Goal: Transaction & Acquisition: Subscribe to service/newsletter

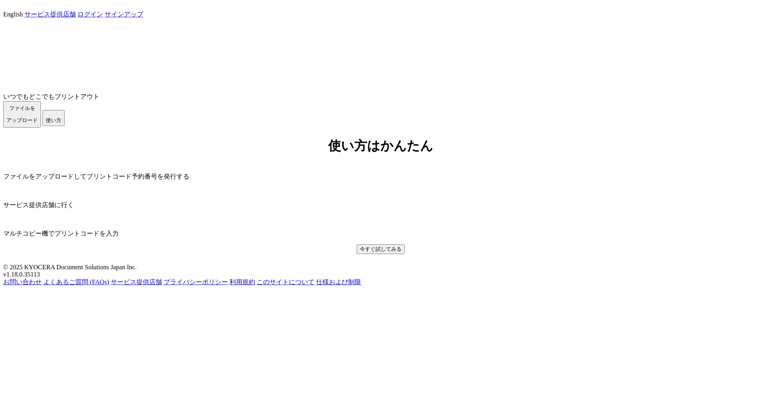
scroll to position [151, 0]
drag, startPoint x: 405, startPoint y: 392, endPoint x: 365, endPoint y: 389, distance: 39.4
click at [365, 278] on div "v1.18.0.35113" at bounding box center [380, 274] width 754 height 7
copy span "v1.18.0.35113"
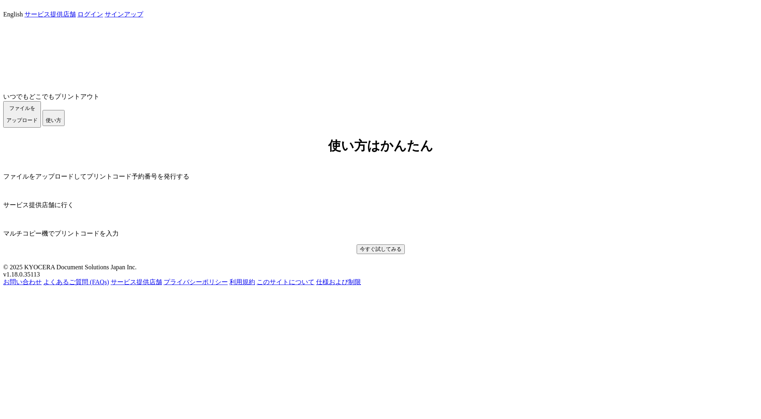
click at [378, 127] on div "いつでもどこでもプリントアウト ファイルを ​​アップロード 使い方" at bounding box center [380, 73] width 754 height 109
click at [103, 18] on link "ログイン" at bounding box center [90, 14] width 26 height 7
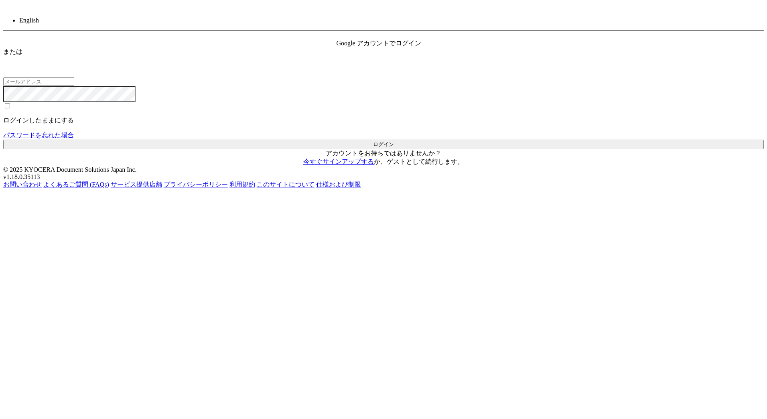
type input "jp-atp-admin@dj.kyocera.com"
click at [342, 149] on button "ログイン" at bounding box center [383, 145] width 760 height 10
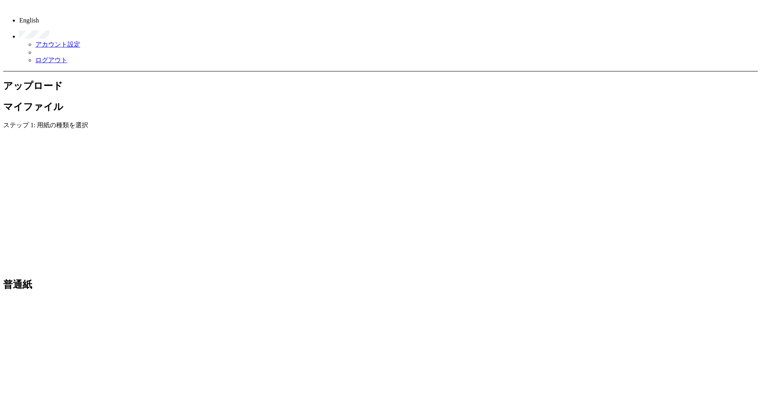
click at [136, 100] on h2 "マイファイル" at bounding box center [380, 106] width 754 height 13
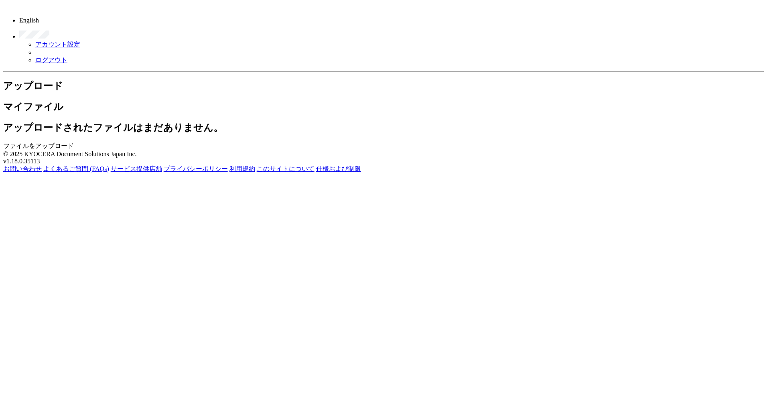
click at [40, 79] on h2 "アップロード" at bounding box center [383, 85] width 760 height 13
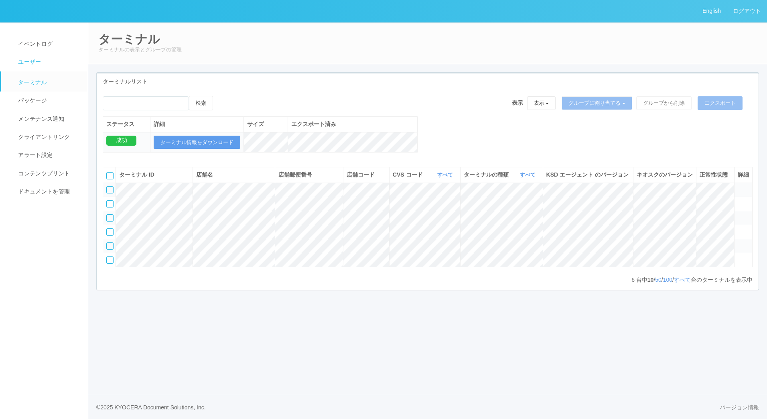
click at [45, 60] on link "ユーザー" at bounding box center [48, 62] width 94 height 18
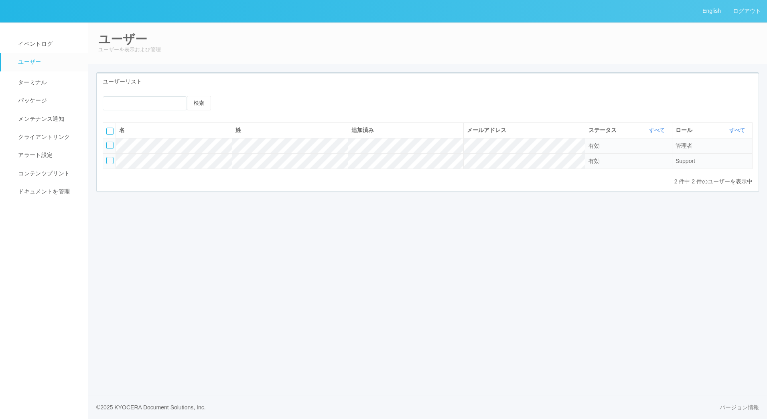
click at [110, 161] on div at bounding box center [109, 160] width 7 height 7
click at [283, 100] on div at bounding box center [273, 103] width 88 height 14
click at [261, 103] on icon at bounding box center [261, 103] width 0 height 0
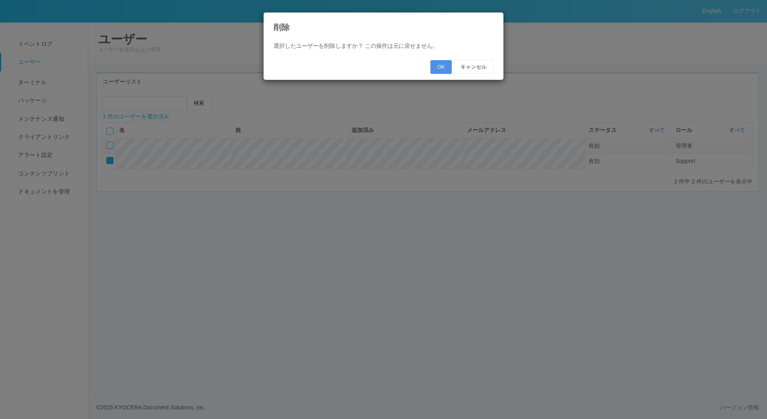
click at [438, 65] on button "OK" at bounding box center [440, 67] width 21 height 14
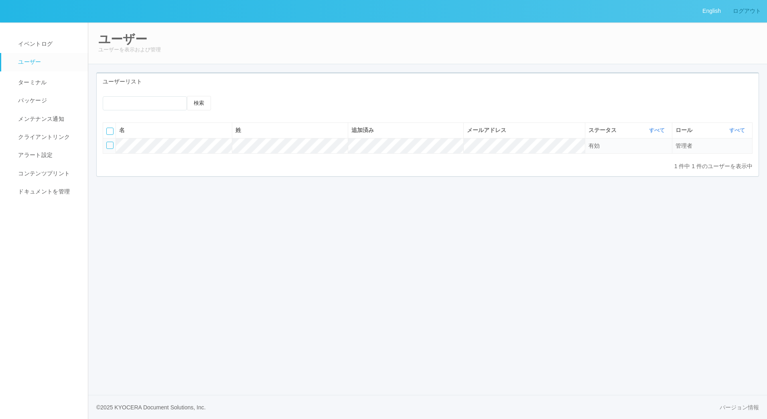
click at [751, 7] on link "ログアウト" at bounding box center [746, 11] width 40 height 22
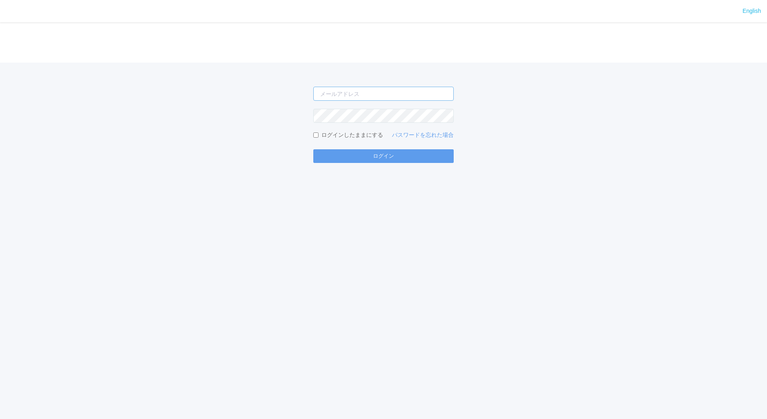
type input "[EMAIL_ADDRESS][DOMAIN_NAME]"
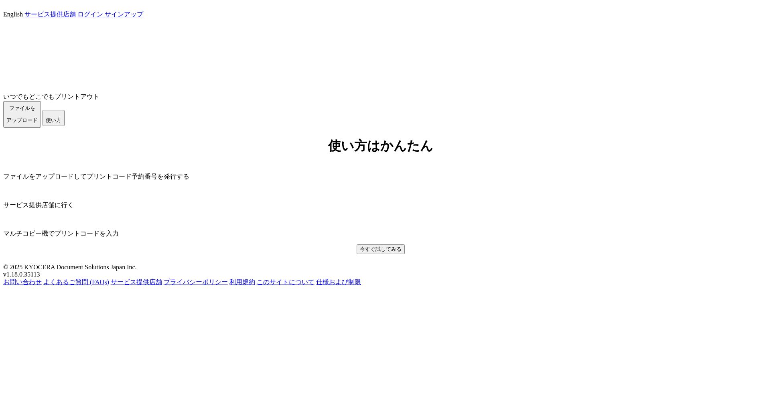
click at [103, 17] on link "ログイン" at bounding box center [90, 14] width 26 height 7
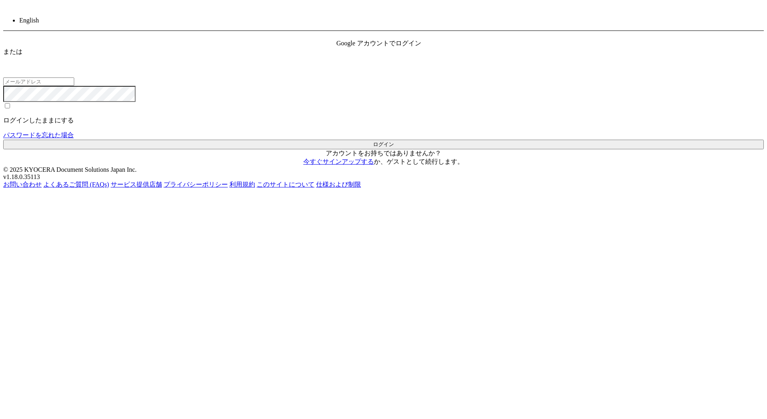
type input "[EMAIL_ADDRESS][DOMAIN_NAME]"
click at [365, 166] on p "アカウントをお持ちではありませんか？ 今すぐサインアップする か、 ゲストとして続行します 。" at bounding box center [383, 157] width 760 height 17
click at [363, 165] on link "今すぐサインアップする" at bounding box center [338, 161] width 71 height 7
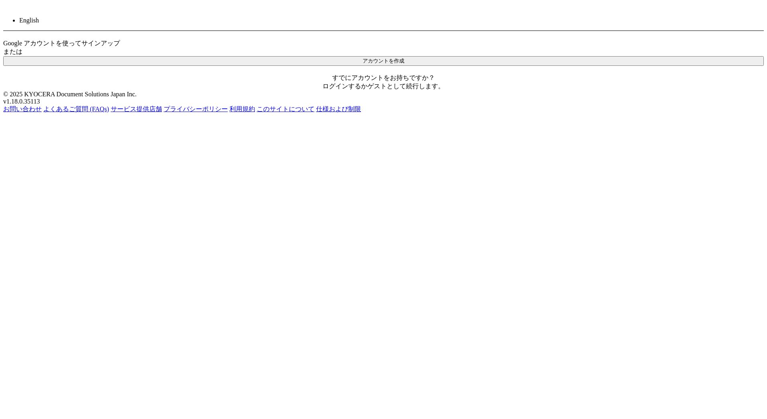
click at [399, 66] on button "アカウントを作成" at bounding box center [383, 61] width 760 height 10
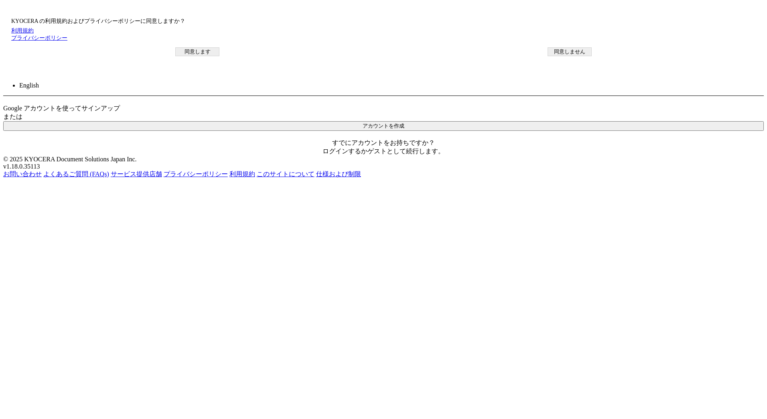
click at [219, 56] on button "同意します" at bounding box center [197, 51] width 44 height 9
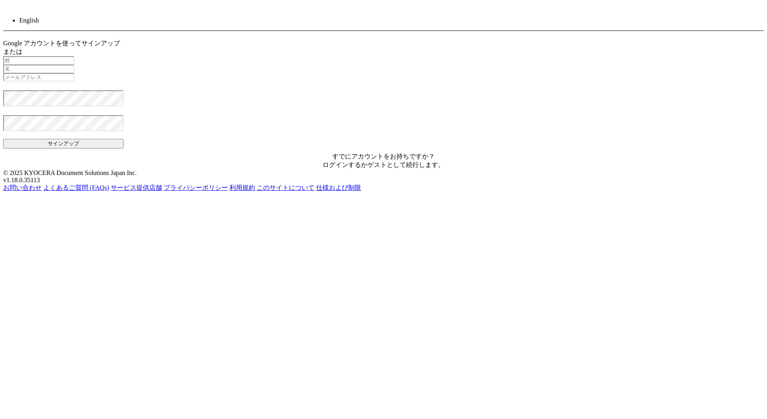
type input "jp-atp-admin@dj.kyocera.com"
click at [74, 65] on input "text" at bounding box center [38, 60] width 71 height 8
click at [121, 48] on div "Google アカウントを使ってサインアップ" at bounding box center [62, 43] width 118 height 8
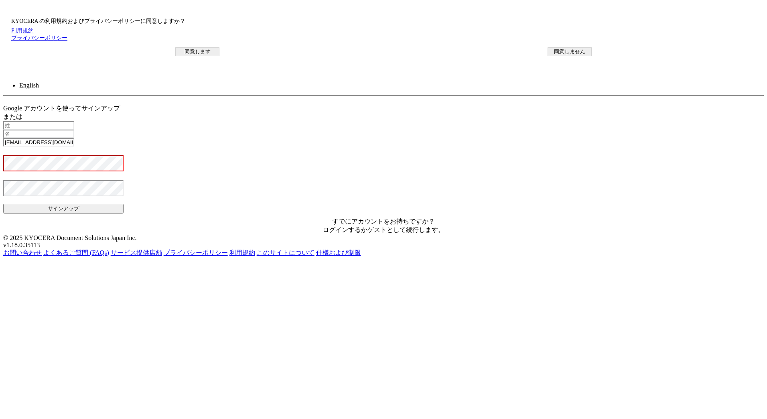
click at [219, 56] on button "同意します" at bounding box center [197, 51] width 44 height 9
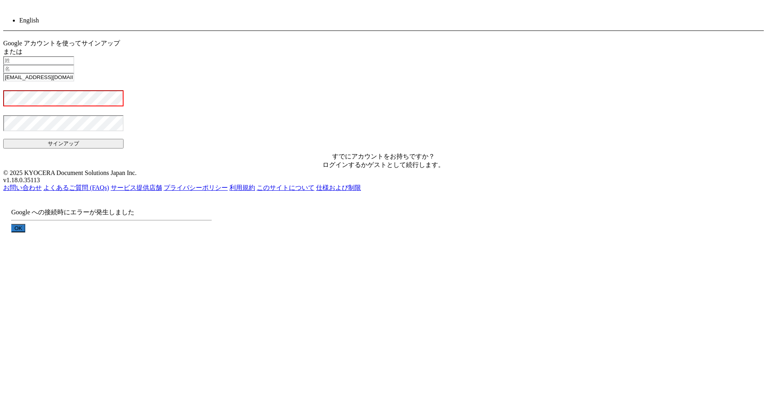
click at [25, 226] on button "OK" at bounding box center [18, 228] width 14 height 8
click at [74, 65] on input "text" at bounding box center [38, 60] width 71 height 8
type input "和氣"
type input "雅也"
click at [74, 81] on input "jp-atp-admin@dj.kyocera.com" at bounding box center [38, 77] width 71 height 8
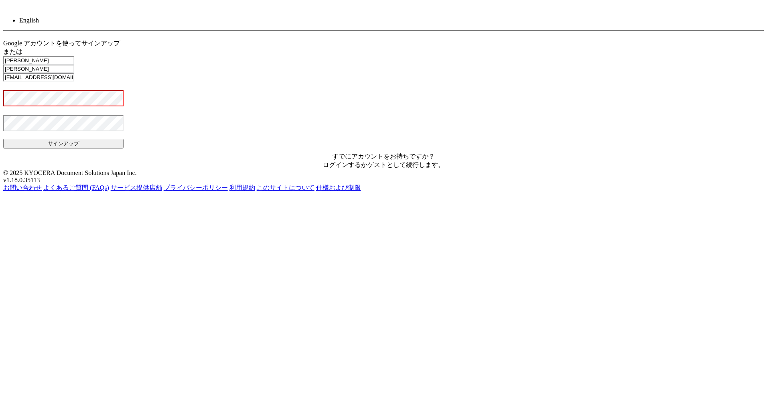
type input "masaya.wake@dc.kyocera.com"
click at [455, 169] on div "Google アカウントを使ってサインアップ または 和氣 入力できるのは文字のみです。 雅也 入力できるのは文字のみです。 masaya.wake@dc.k…" at bounding box center [383, 104] width 760 height 130
click at [123, 148] on button "サインアップ" at bounding box center [63, 144] width 120 height 10
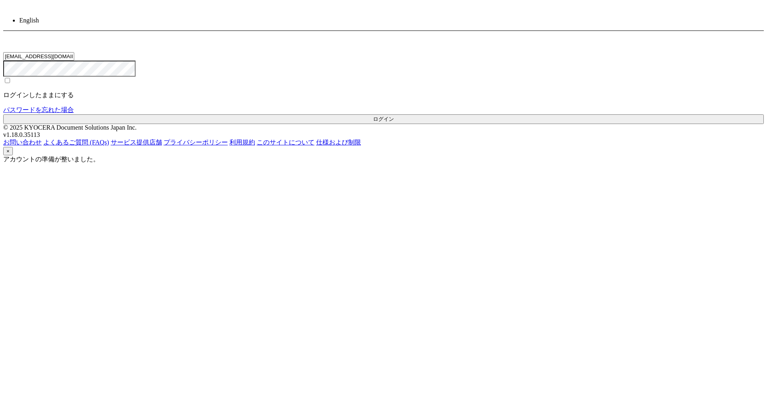
click at [380, 124] on button "ログイン" at bounding box center [383, 119] width 760 height 10
